Goal: Transaction & Acquisition: Purchase product/service

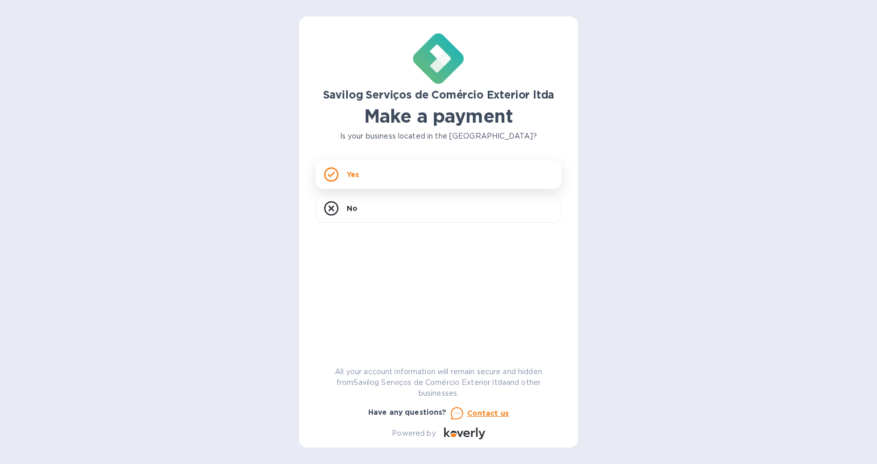
click at [487, 168] on div "Yes" at bounding box center [439, 174] width 246 height 29
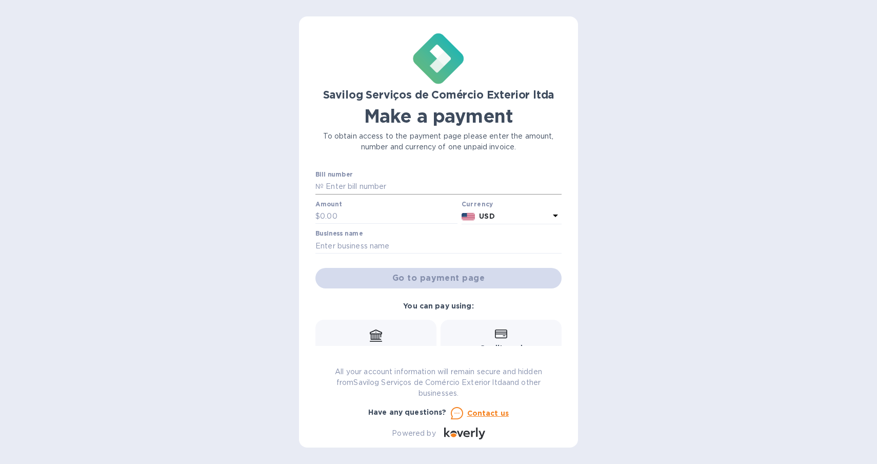
click at [401, 186] on input "text" at bounding box center [443, 186] width 238 height 15
paste input "DN002108"
type input "DN002108"
click at [348, 214] on input "text" at bounding box center [389, 216] width 138 height 15
type input "5,780"
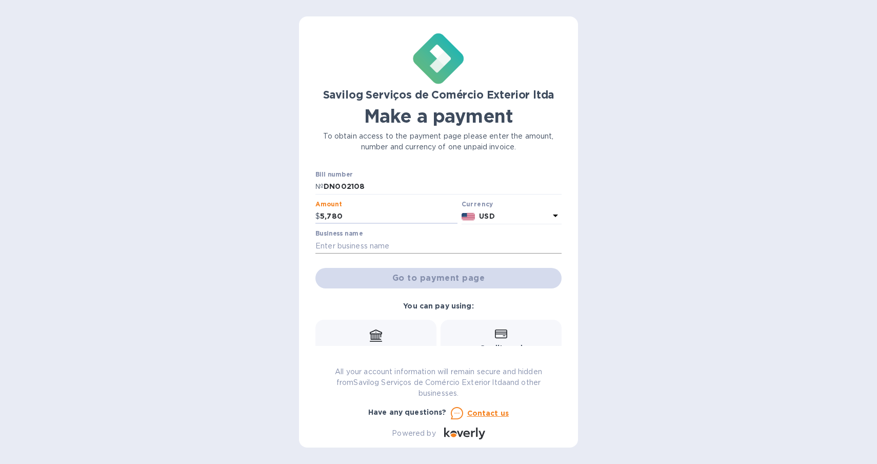
click at [377, 244] on input "text" at bounding box center [439, 245] width 246 height 15
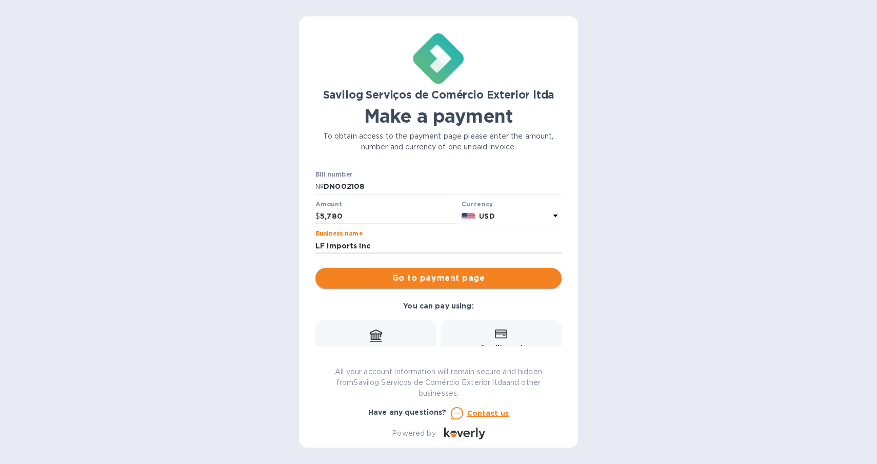
type input "LF Imports Inc"
click at [457, 274] on span "Go to payment page" at bounding box center [439, 278] width 230 height 12
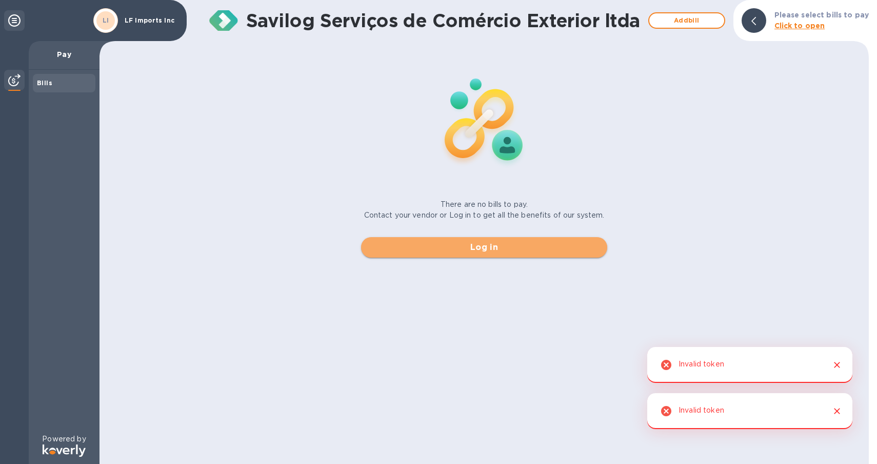
click at [520, 250] on span "Log in" at bounding box center [484, 247] width 230 height 12
